Goal: Task Accomplishment & Management: Manage account settings

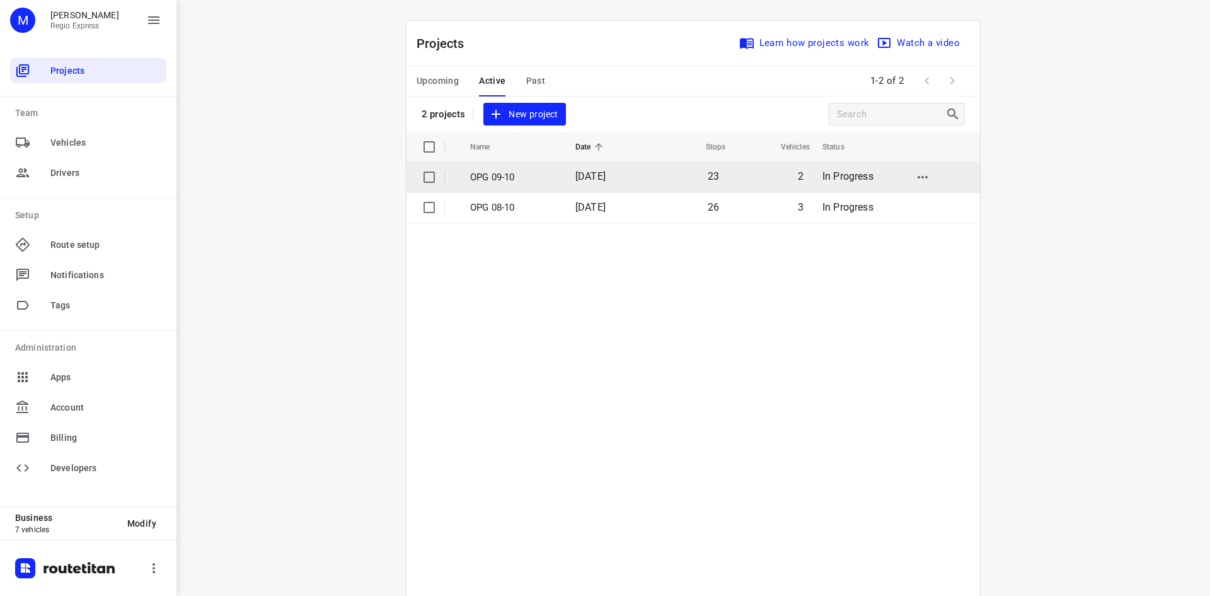
click at [529, 175] on p "OPG 09-10" at bounding box center [513, 177] width 86 height 14
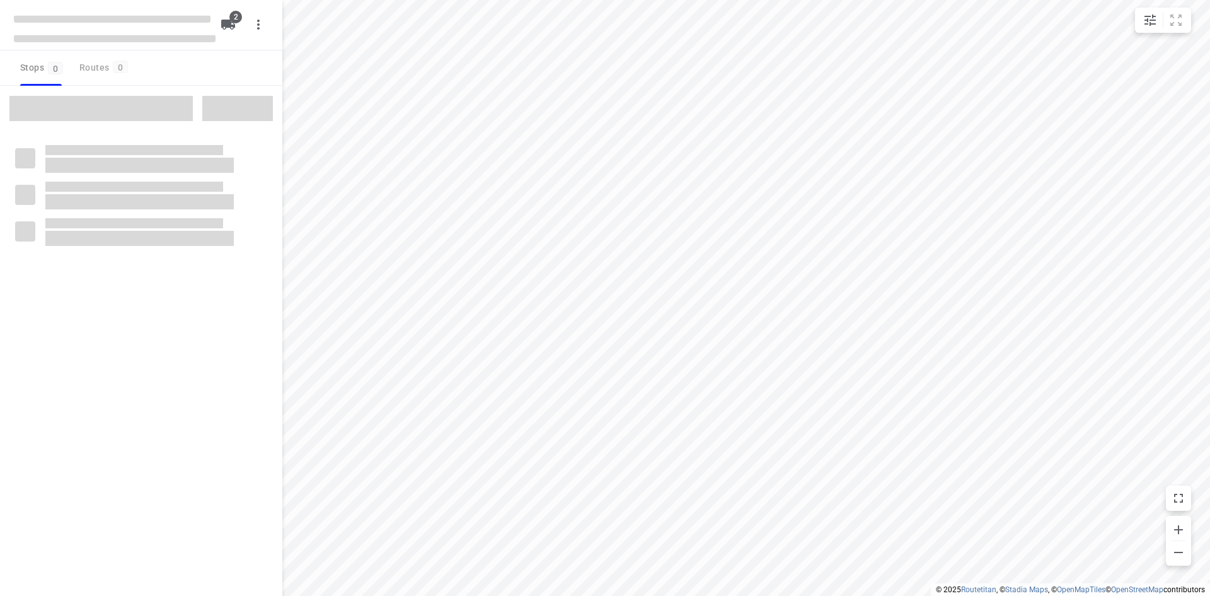
type input "distance"
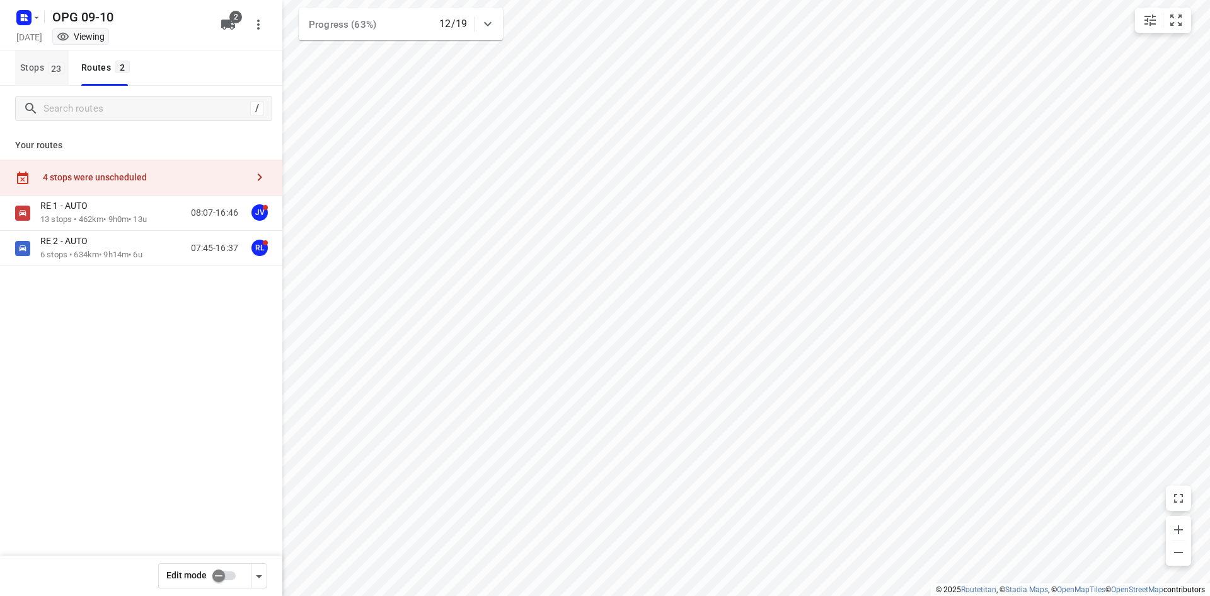
click at [54, 66] on span "23" at bounding box center [56, 68] width 17 height 13
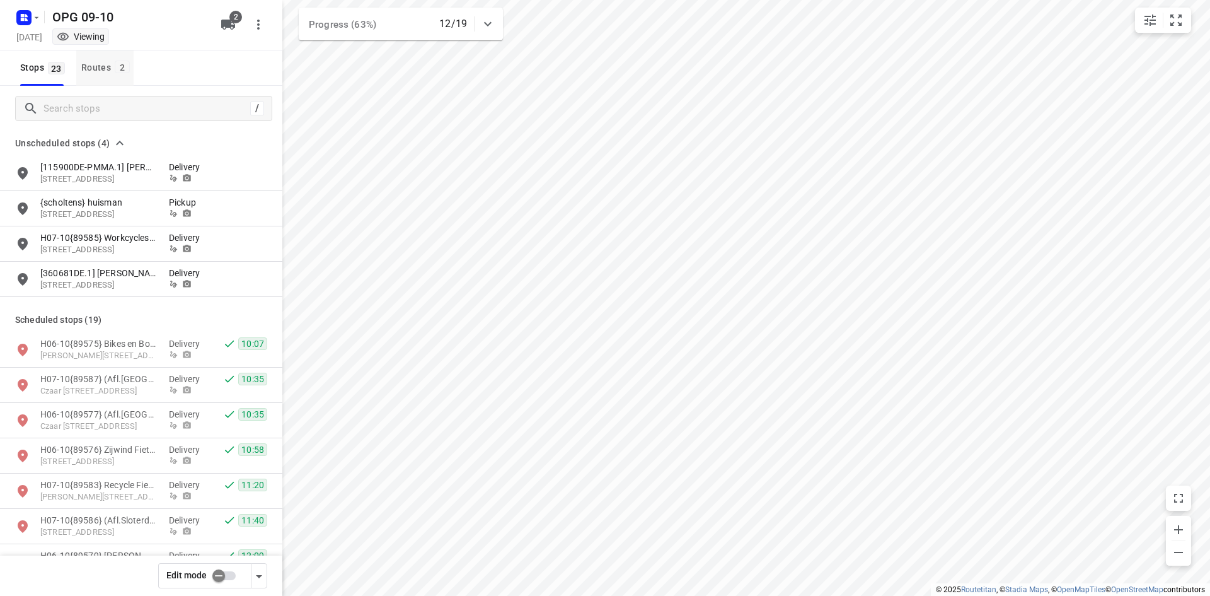
click at [119, 74] on div "Routes 2" at bounding box center [107, 68] width 52 height 16
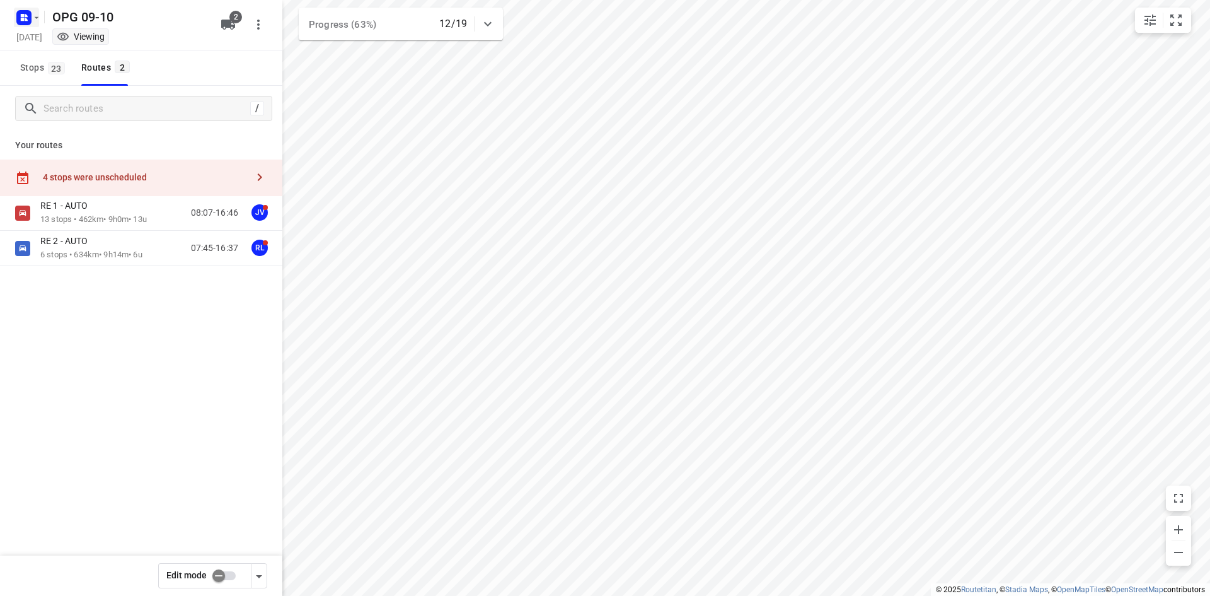
click at [31, 9] on icon "button" at bounding box center [24, 18] width 20 height 20
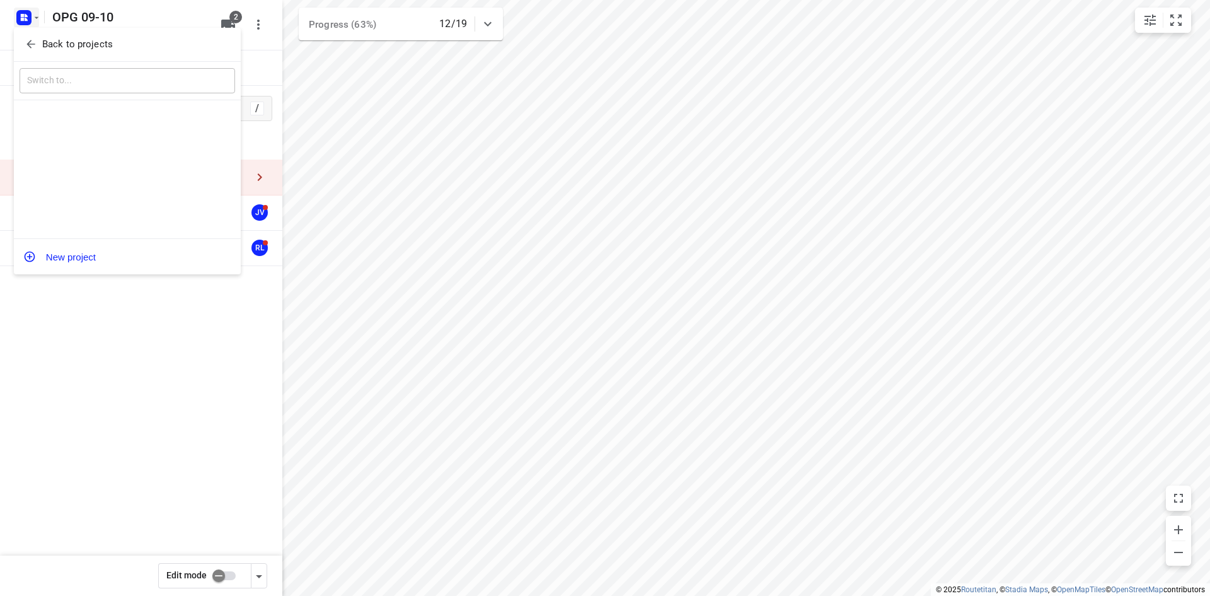
click at [37, 42] on icon "button" at bounding box center [31, 44] width 13 height 13
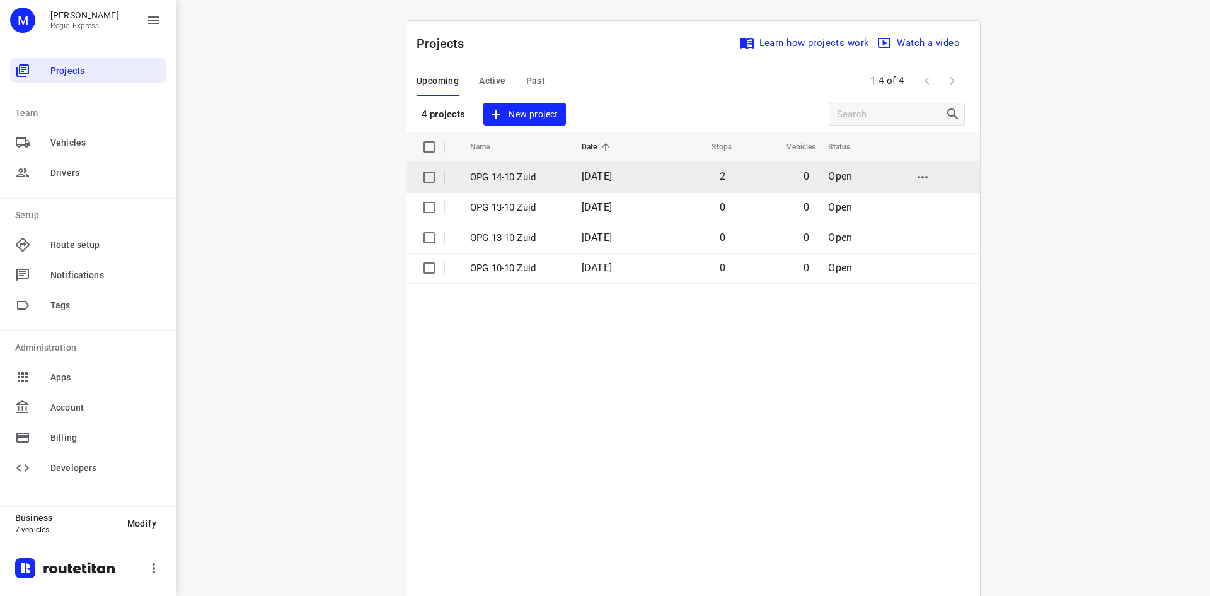
click at [600, 178] on span "[DATE]" at bounding box center [597, 176] width 30 height 12
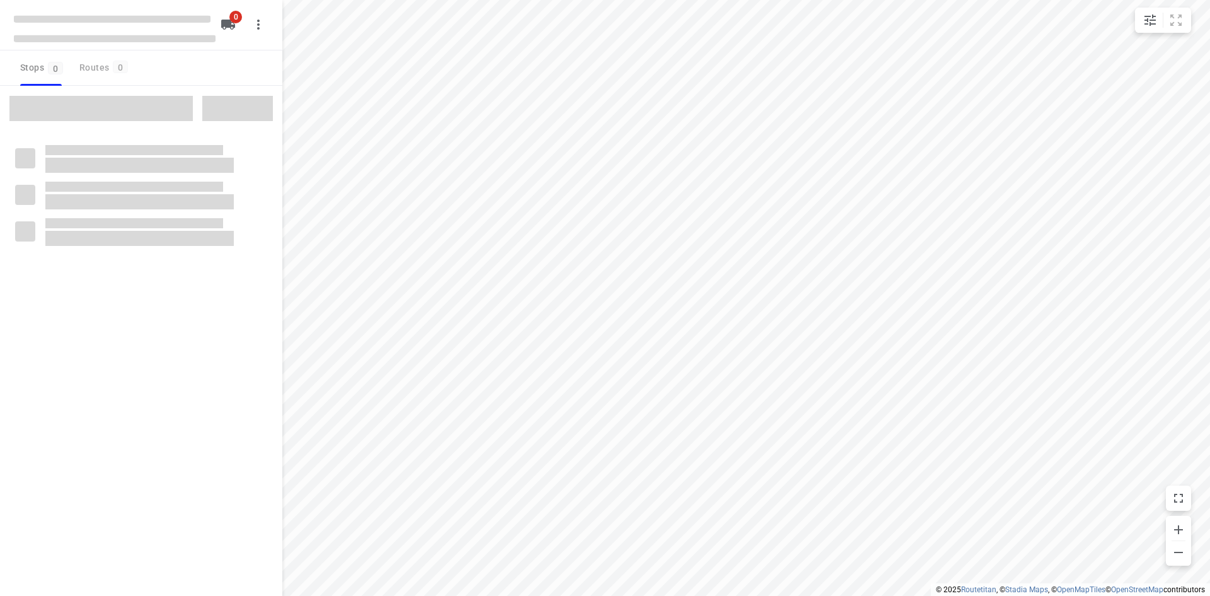
type input "distance"
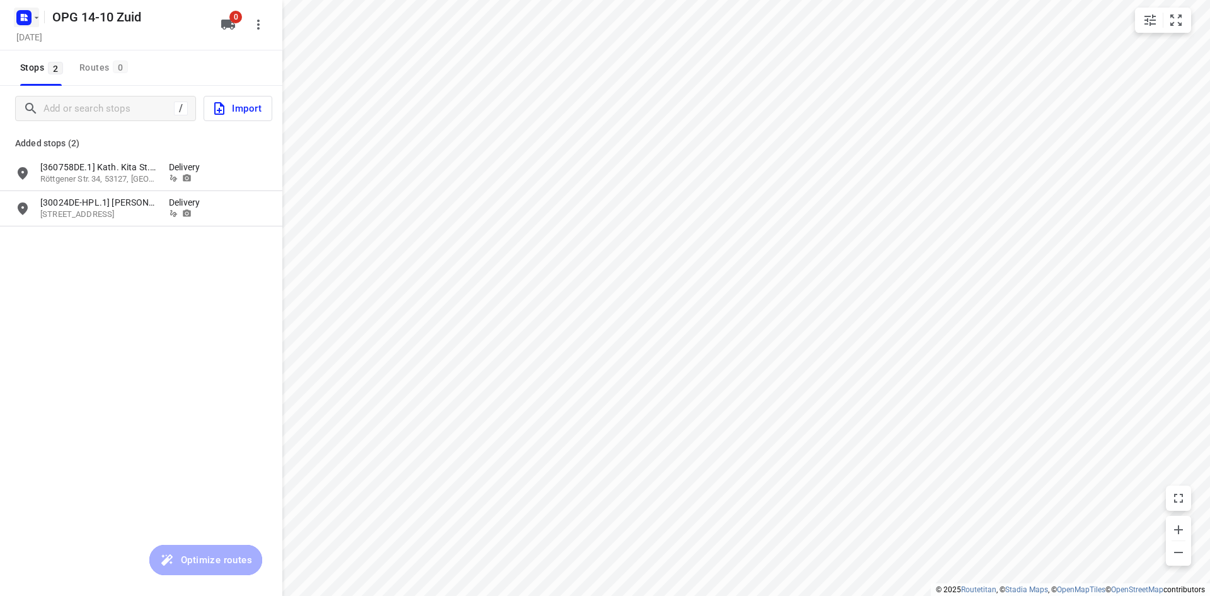
click at [38, 21] on icon "button" at bounding box center [37, 18] width 10 height 10
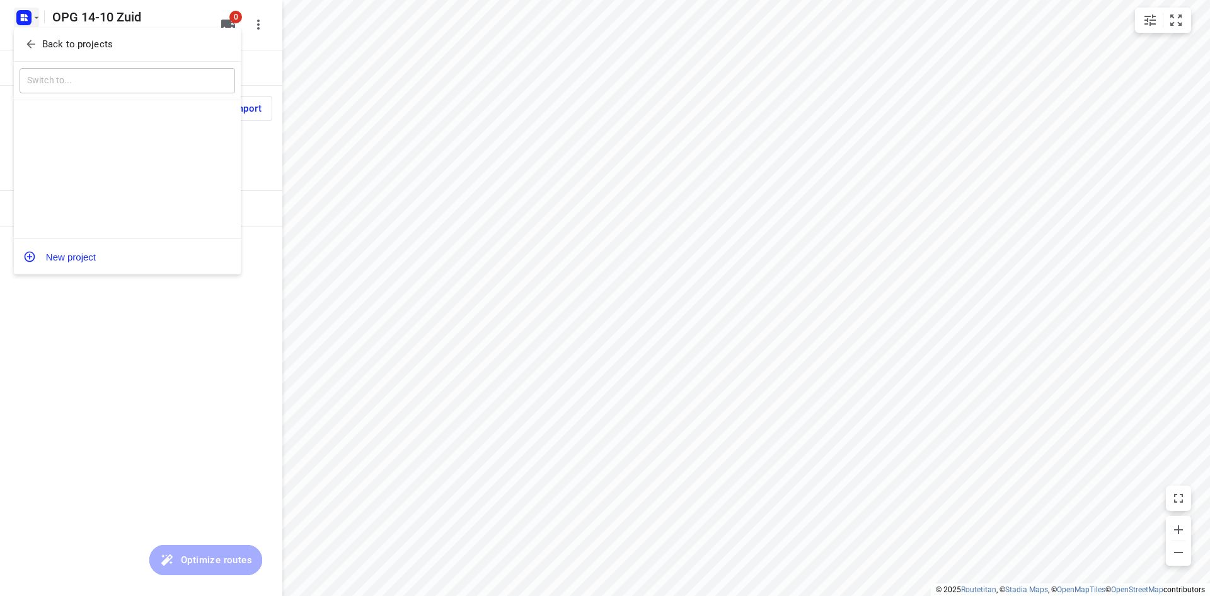
click at [33, 43] on icon "button" at bounding box center [31, 44] width 13 height 13
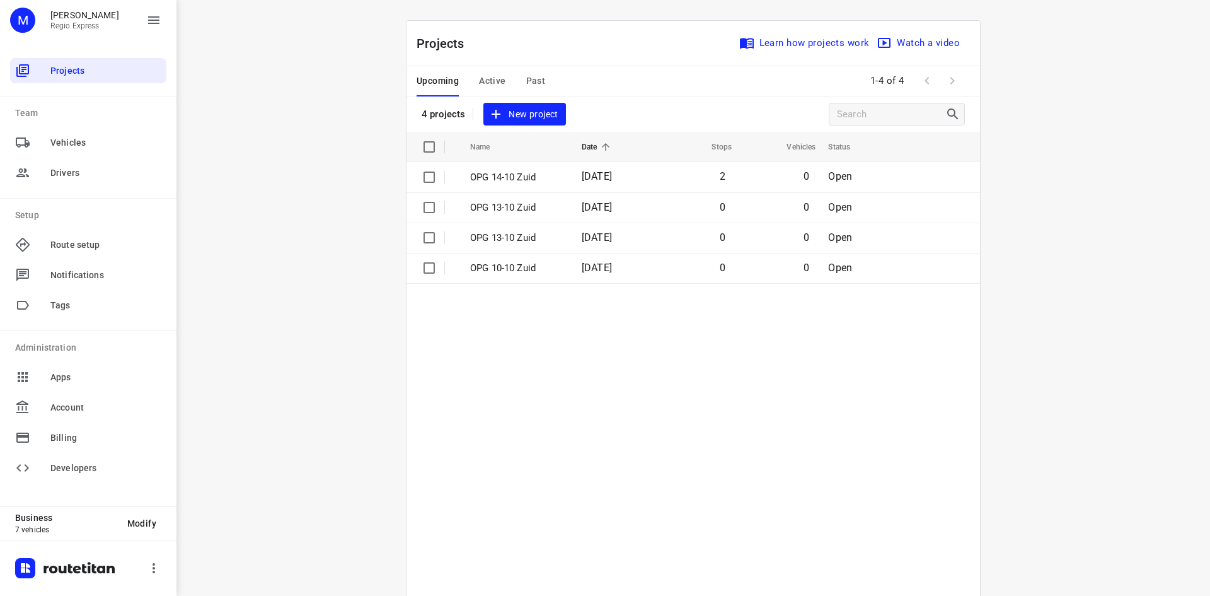
click at [487, 76] on span "Active" at bounding box center [492, 81] width 26 height 16
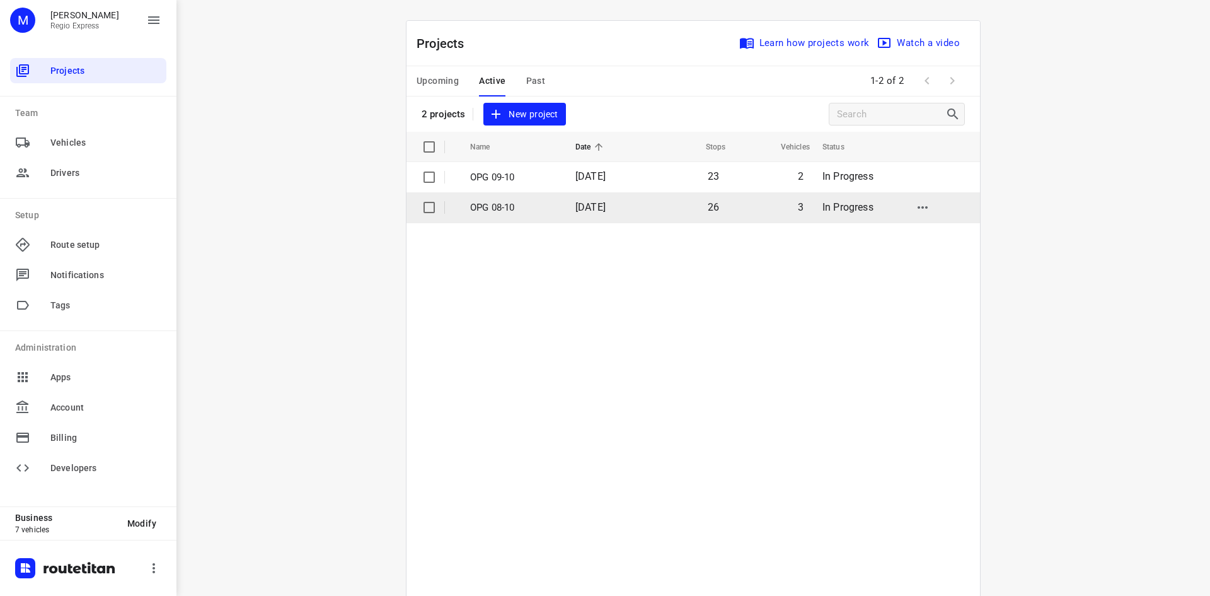
click at [597, 200] on td "[DATE]" at bounding box center [605, 207] width 81 height 30
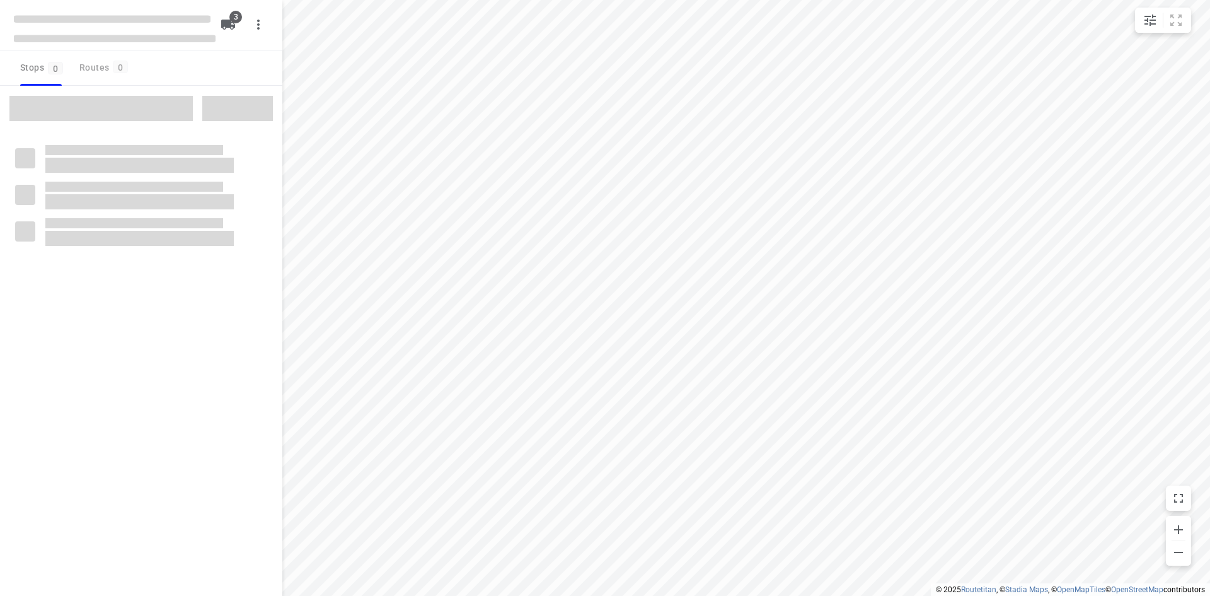
type input "distance"
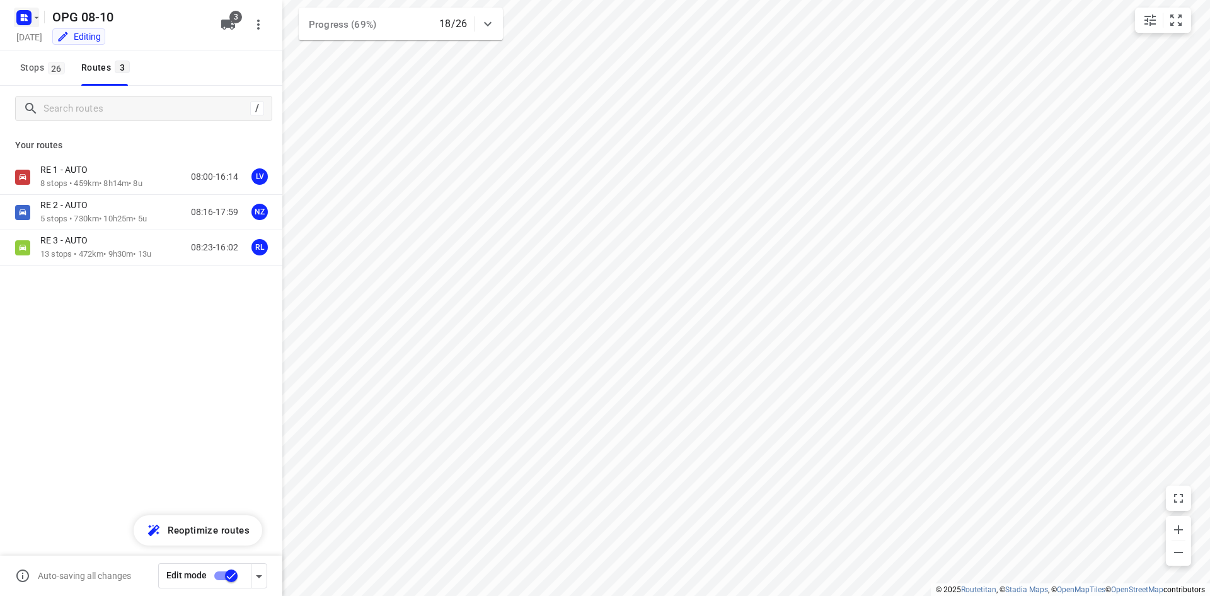
click at [36, 14] on icon "button" at bounding box center [37, 18] width 10 height 10
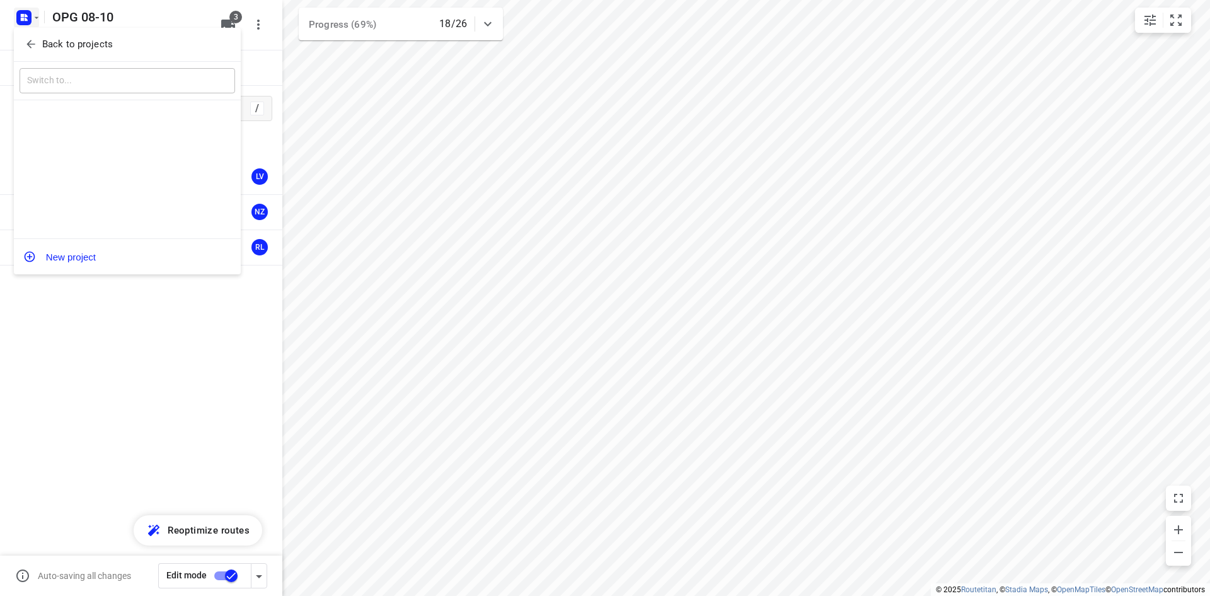
click at [36, 39] on icon "button" at bounding box center [31, 44] width 13 height 13
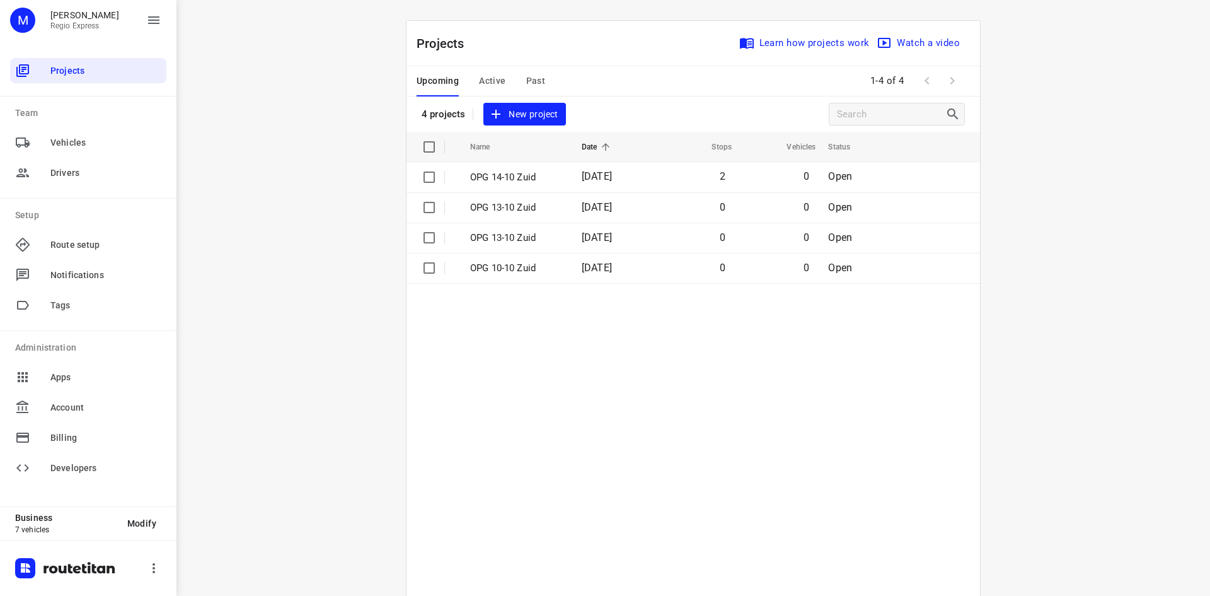
click at [501, 85] on div "Upcoming Active Past" at bounding box center [491, 81] width 149 height 30
click at [486, 84] on span "Active" at bounding box center [492, 81] width 26 height 16
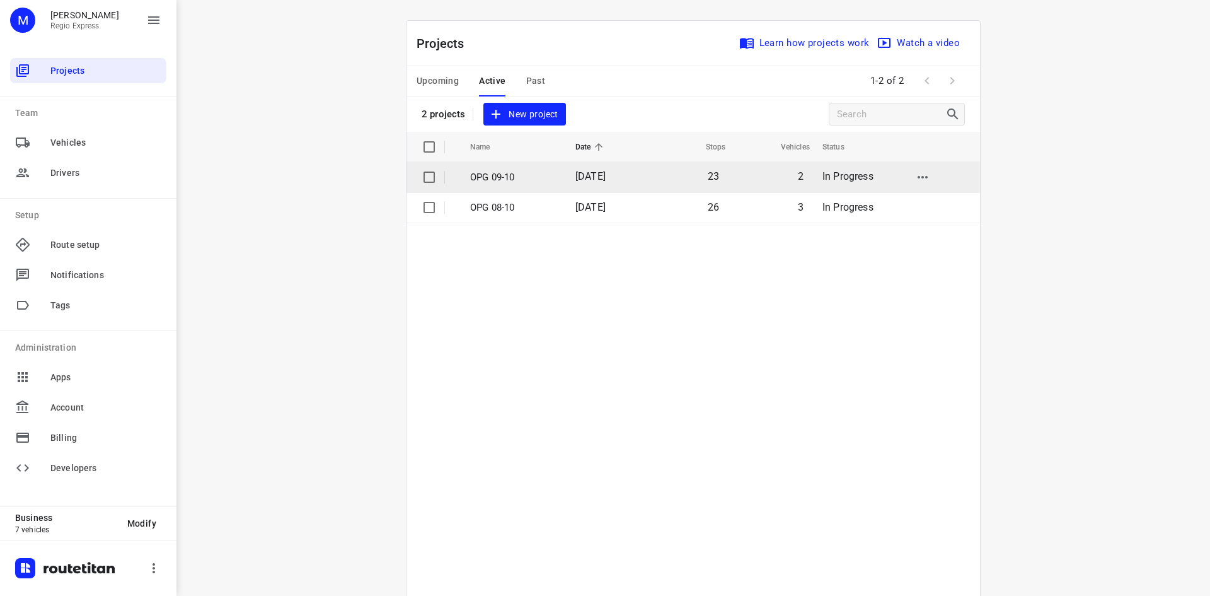
click at [585, 176] on span "[DATE]" at bounding box center [590, 176] width 30 height 12
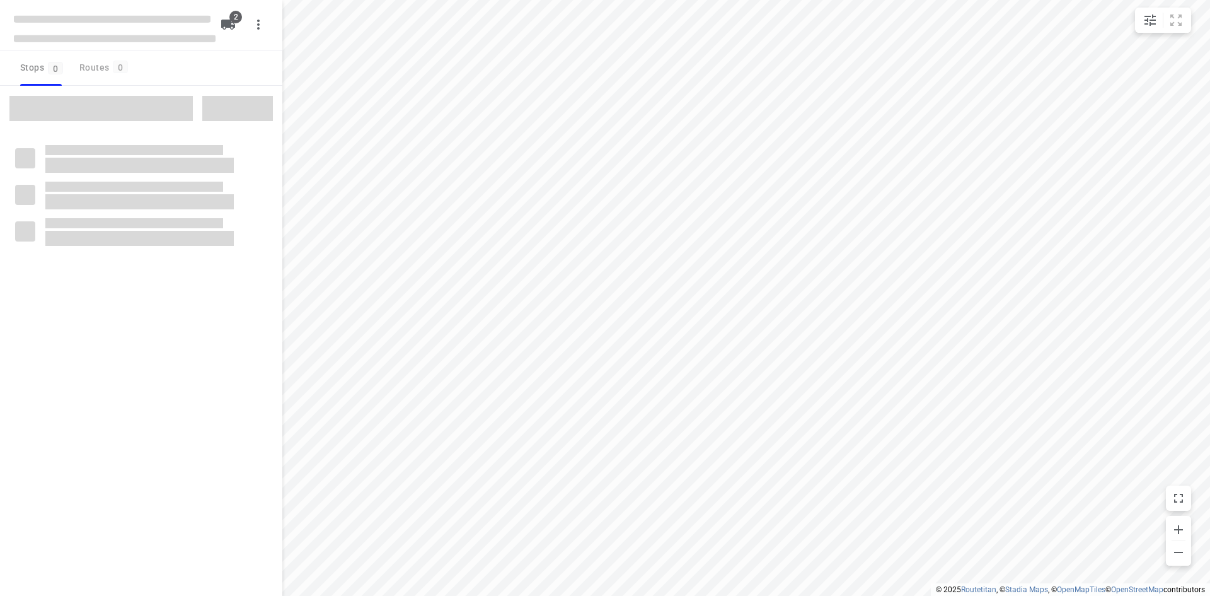
type input "distance"
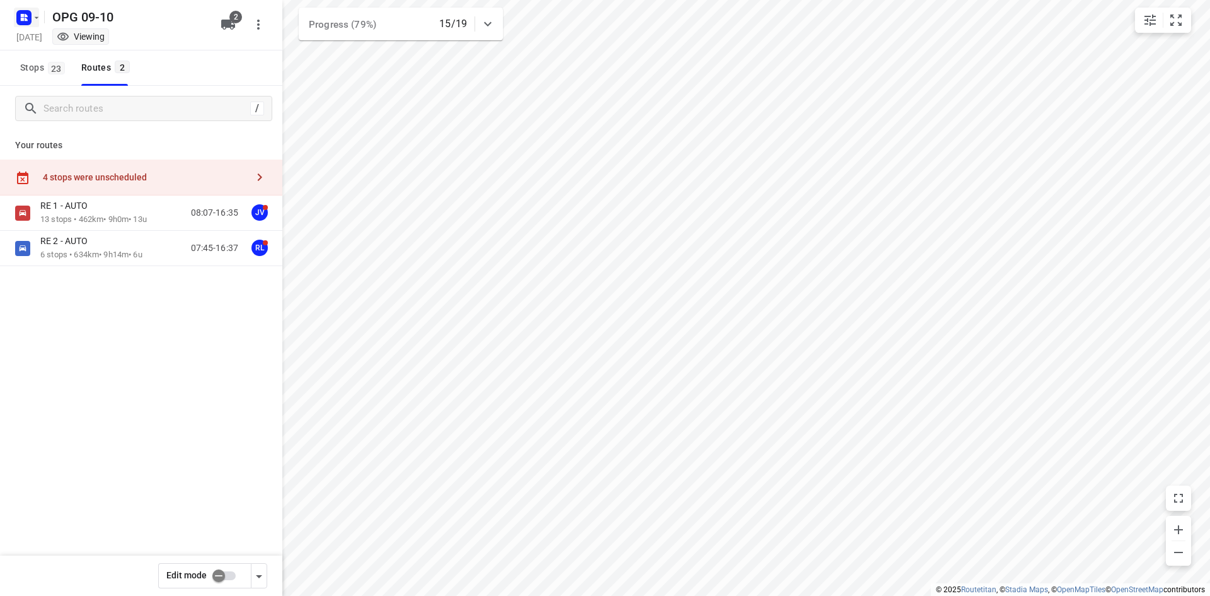
click at [23, 20] on icon "button" at bounding box center [22, 19] width 3 height 3
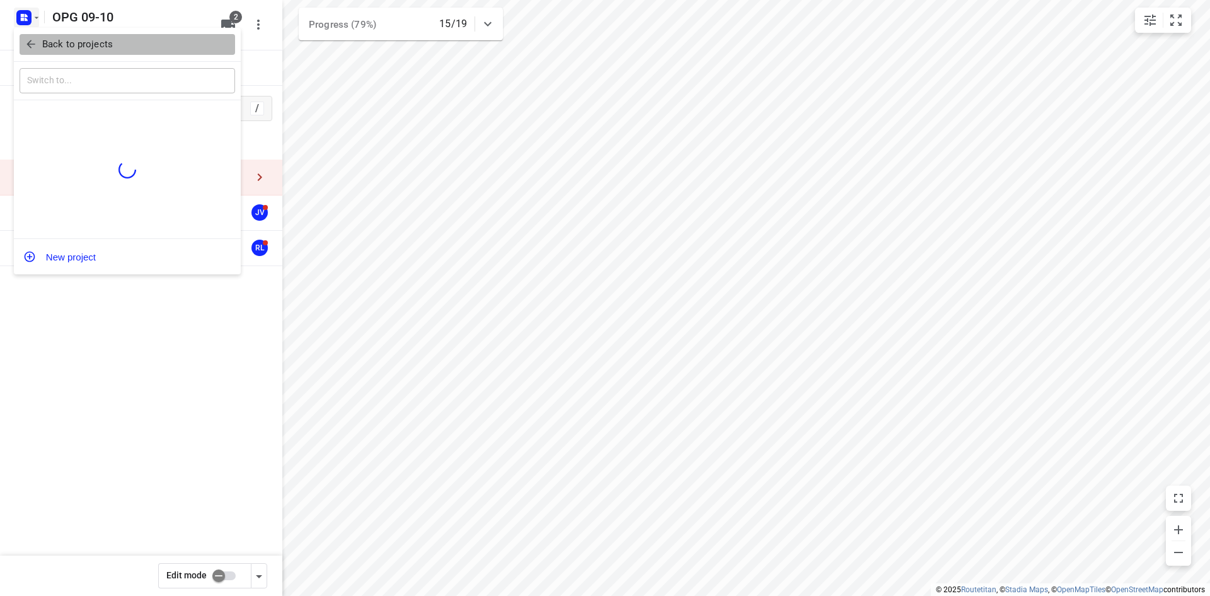
click at [27, 39] on icon "button" at bounding box center [31, 44] width 13 height 13
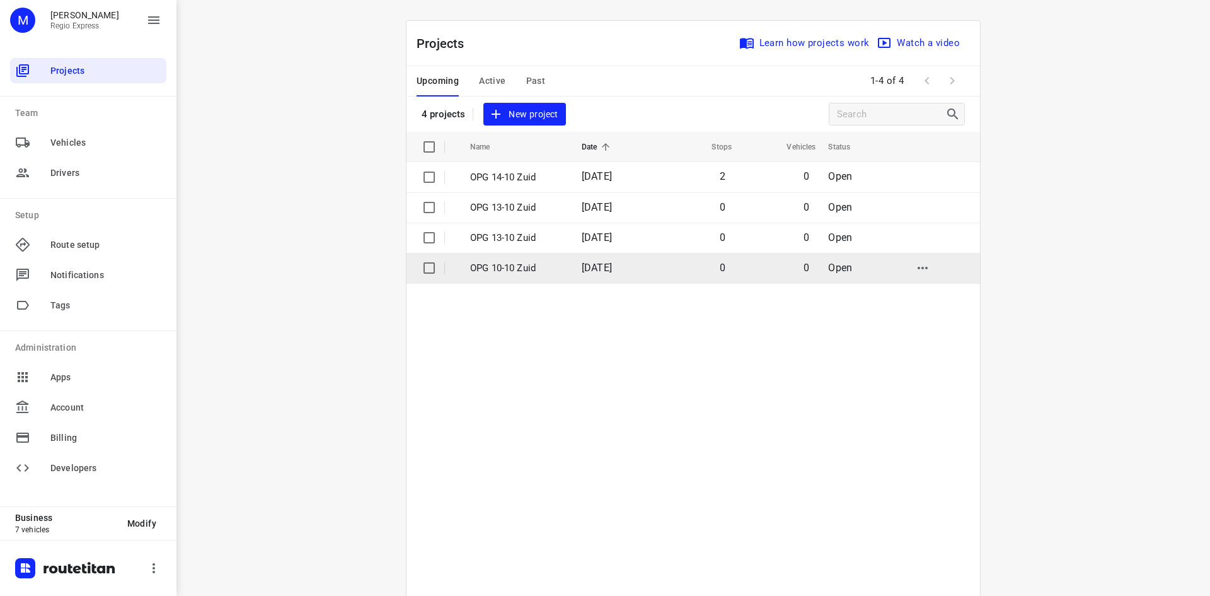
click at [422, 273] on input "checkbox" at bounding box center [429, 267] width 25 height 25
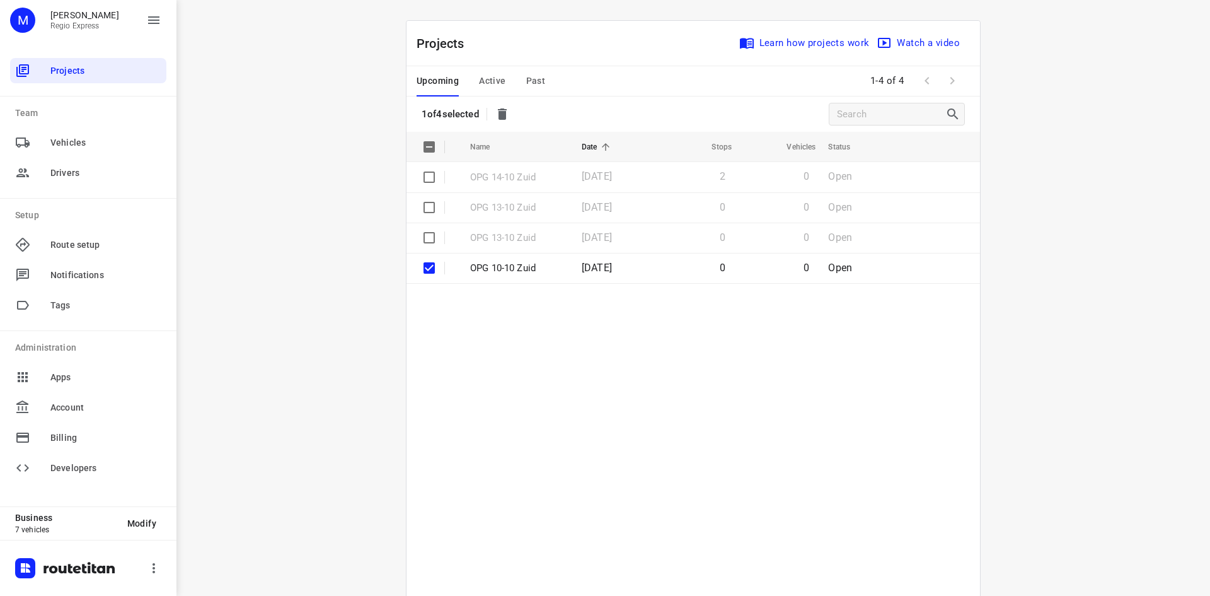
click at [502, 112] on icon "button" at bounding box center [502, 113] width 9 height 11
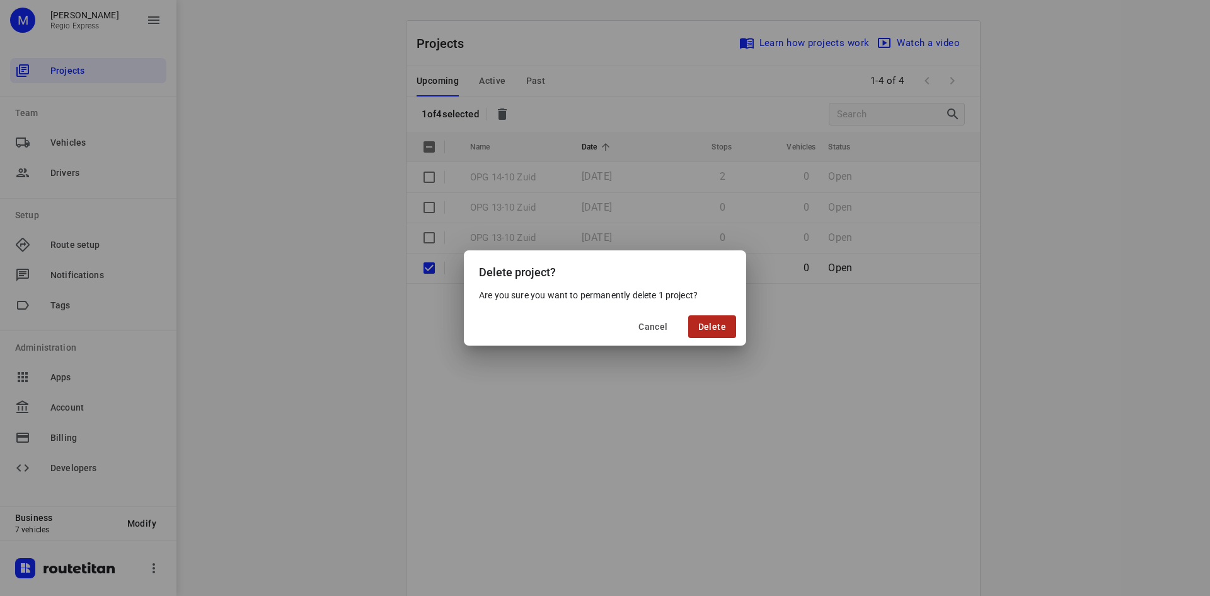
click at [696, 325] on button "Delete" at bounding box center [712, 326] width 48 height 23
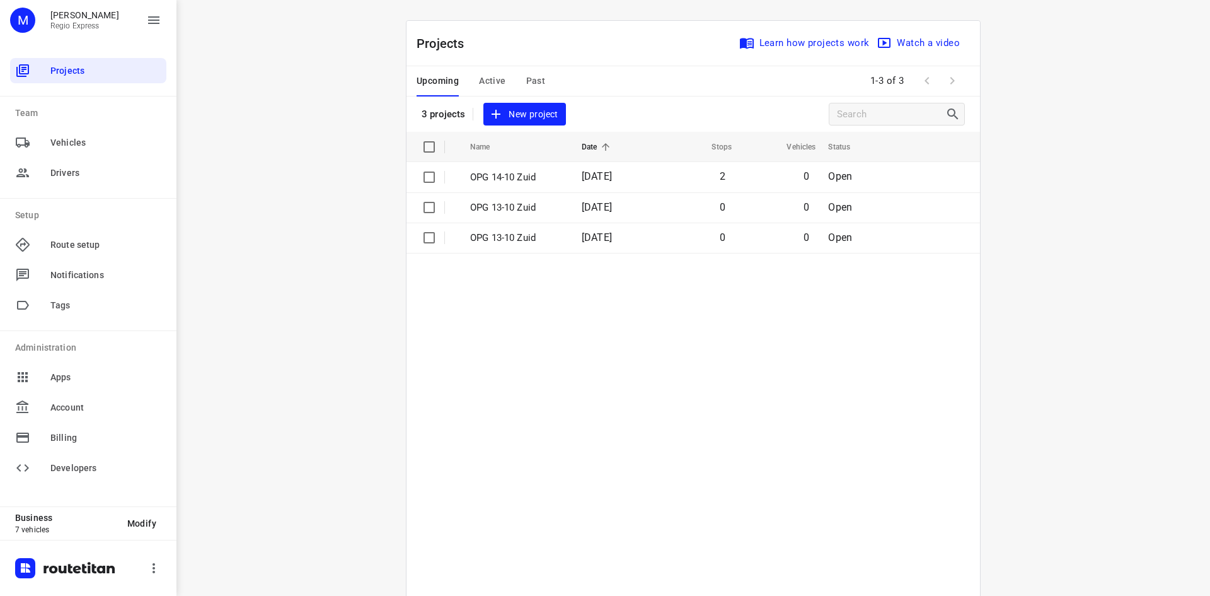
click at [307, 405] on div "i © 2025 Routetitan , © Stadia Maps , © OpenMapTiles © OpenStreetMap contributo…" at bounding box center [693, 298] width 1034 height 596
